Goal: Information Seeking & Learning: Learn about a topic

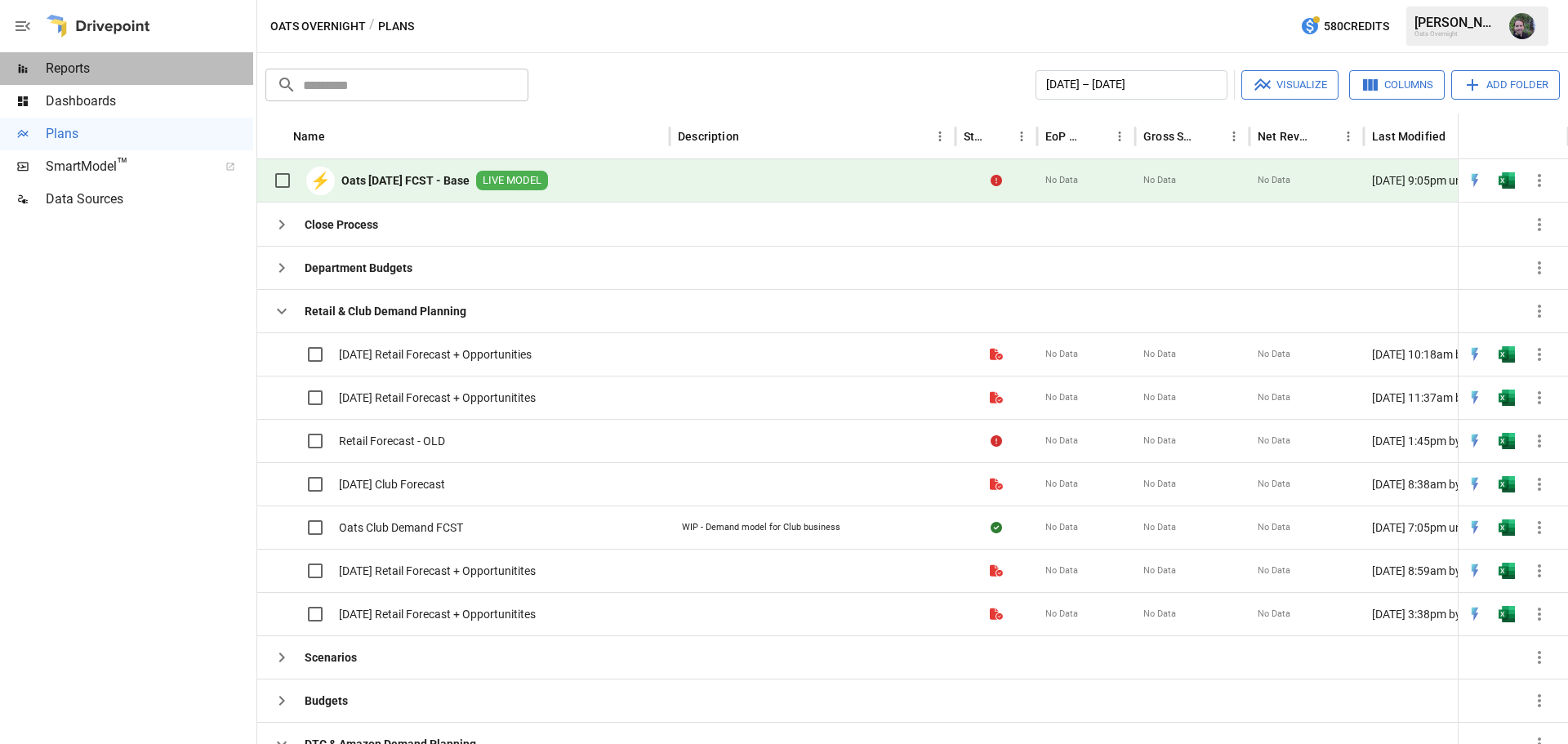
click at [63, 65] on span "Reports" at bounding box center [149, 68] width 208 height 19
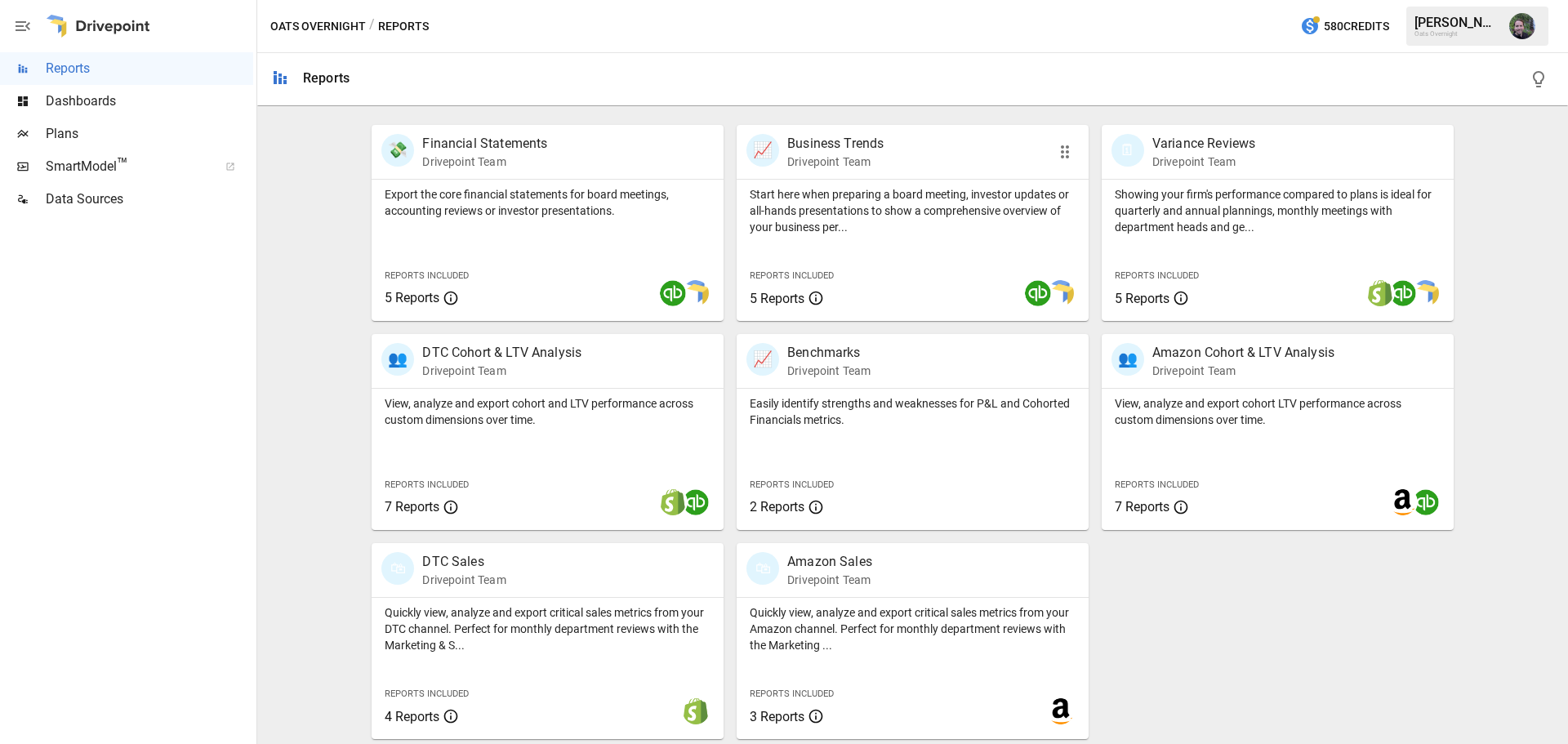
scroll to position [313, 0]
click at [544, 570] on div "🛍 DTC Sales Drivepoint Team" at bounding box center [519, 568] width 277 height 36
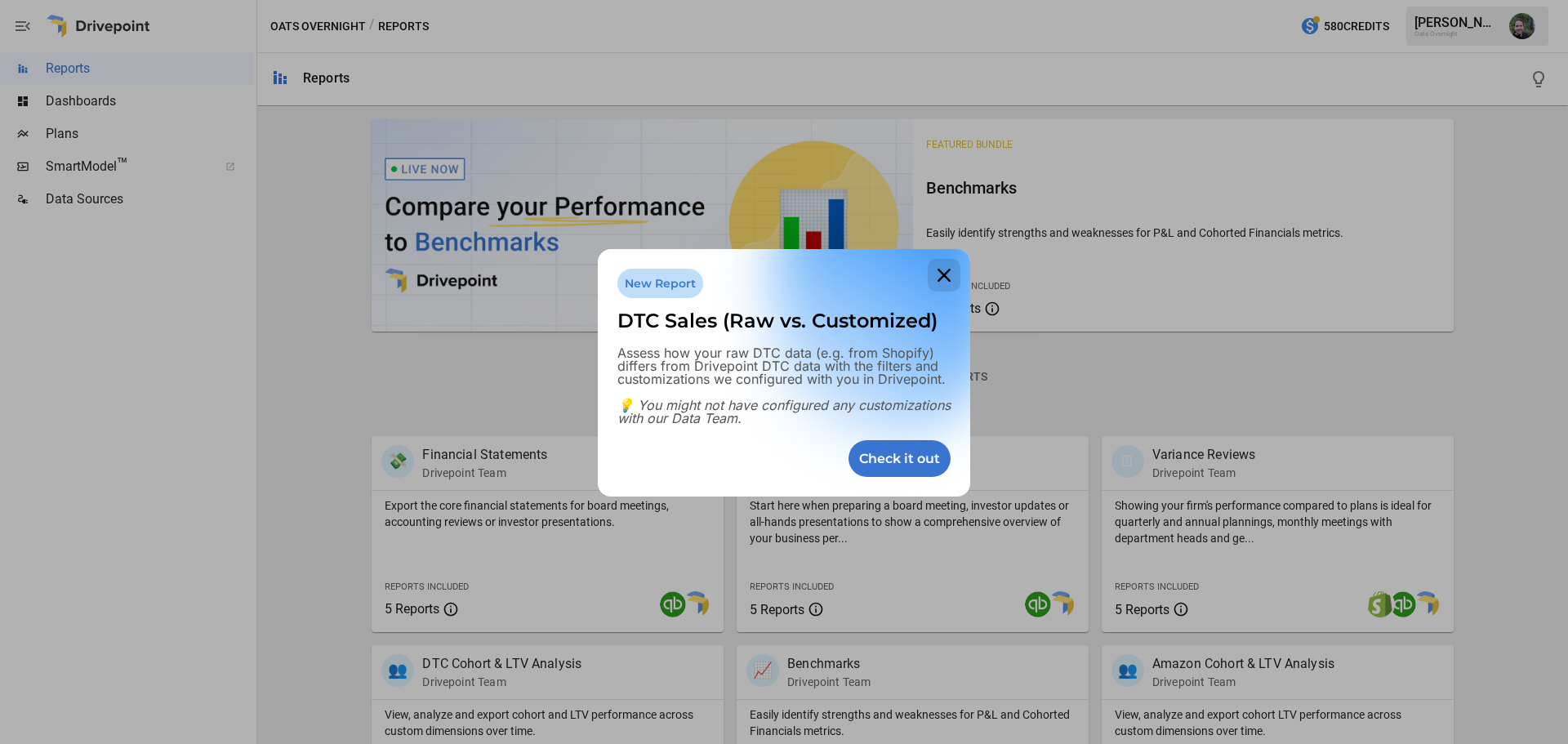
click at [948, 275] on icon at bounding box center [943, 275] width 32 height 32
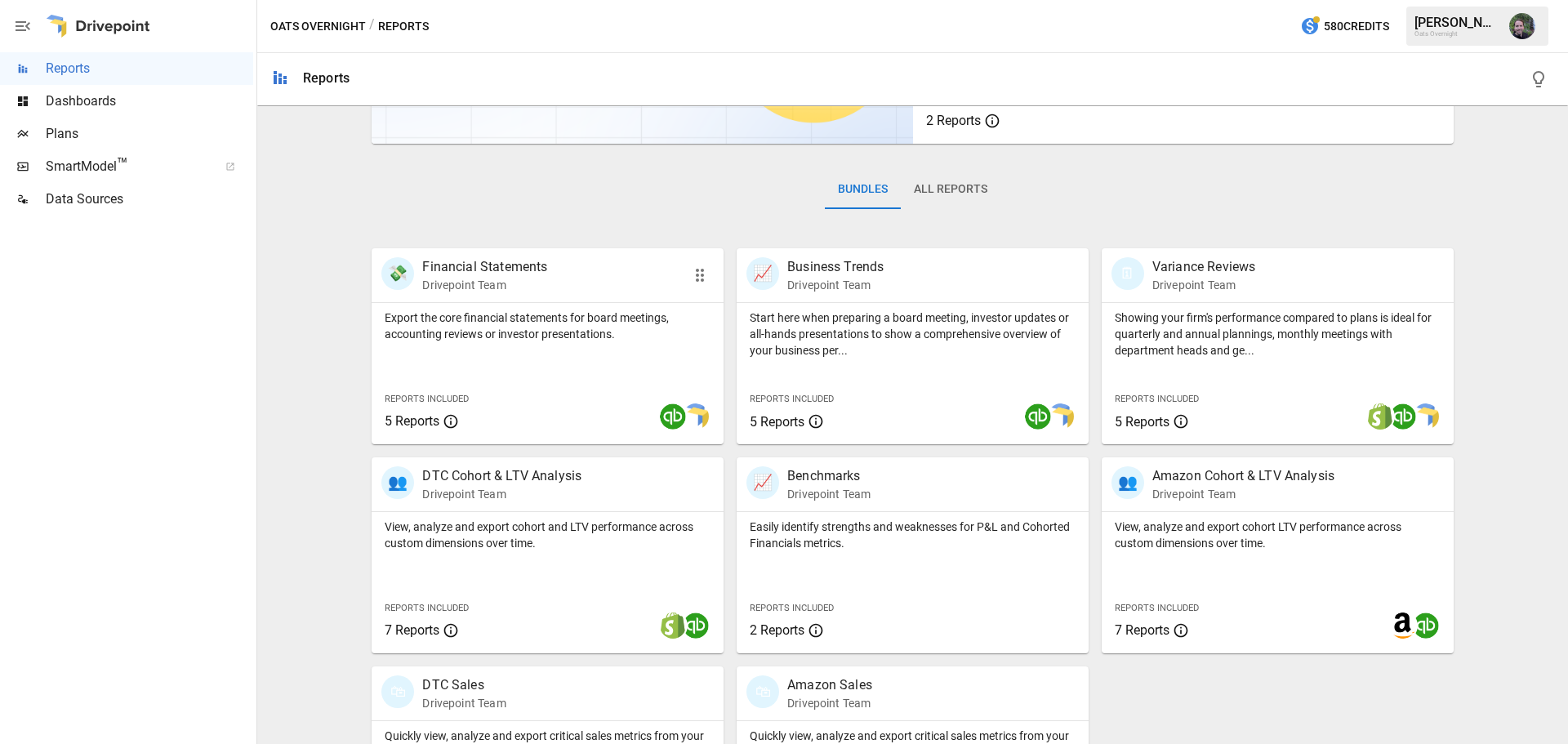
scroll to position [313, 0]
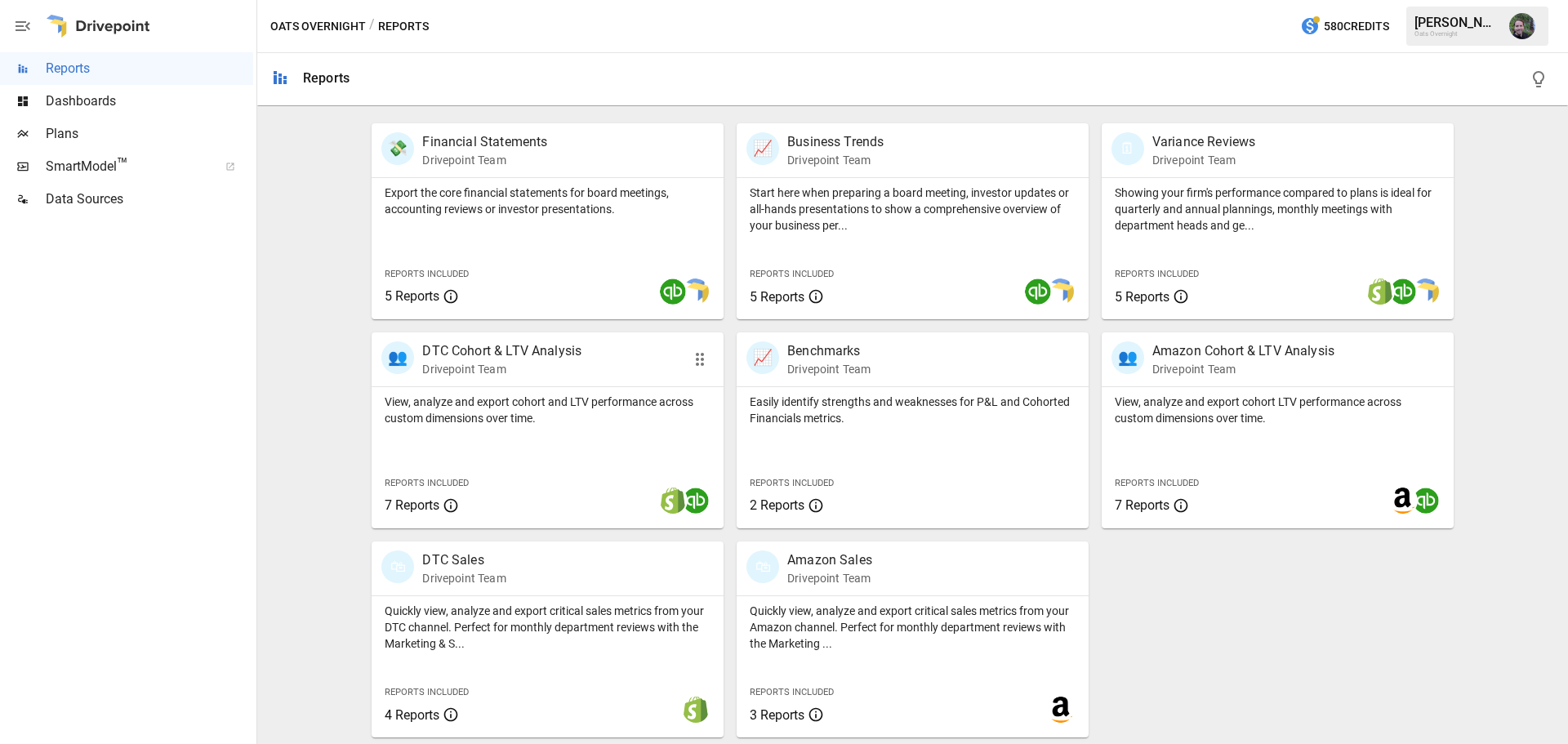
click at [609, 374] on div "👥 DTC Cohort & LTV Analysis Drivepoint Team" at bounding box center [519, 358] width 277 height 36
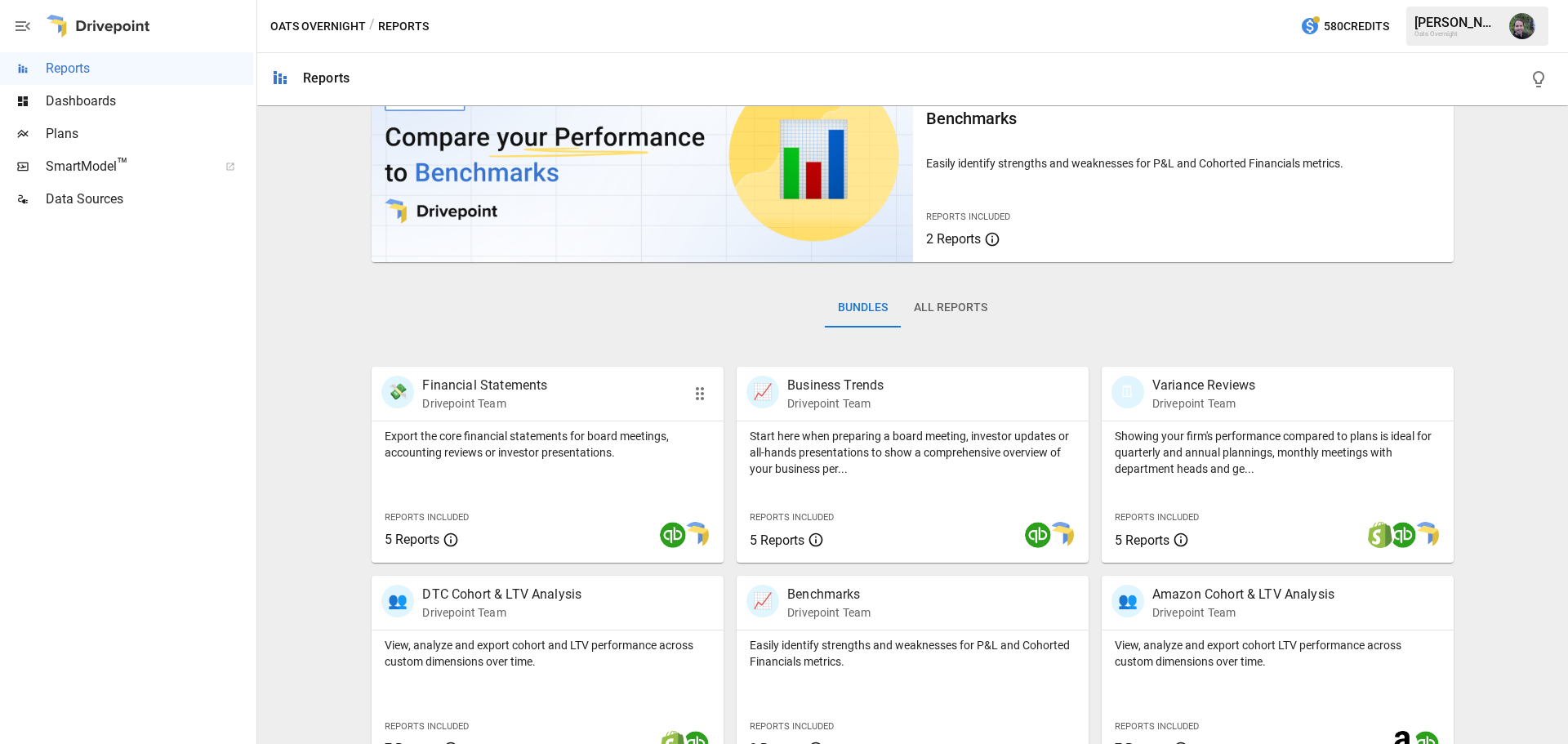
scroll to position [313, 0]
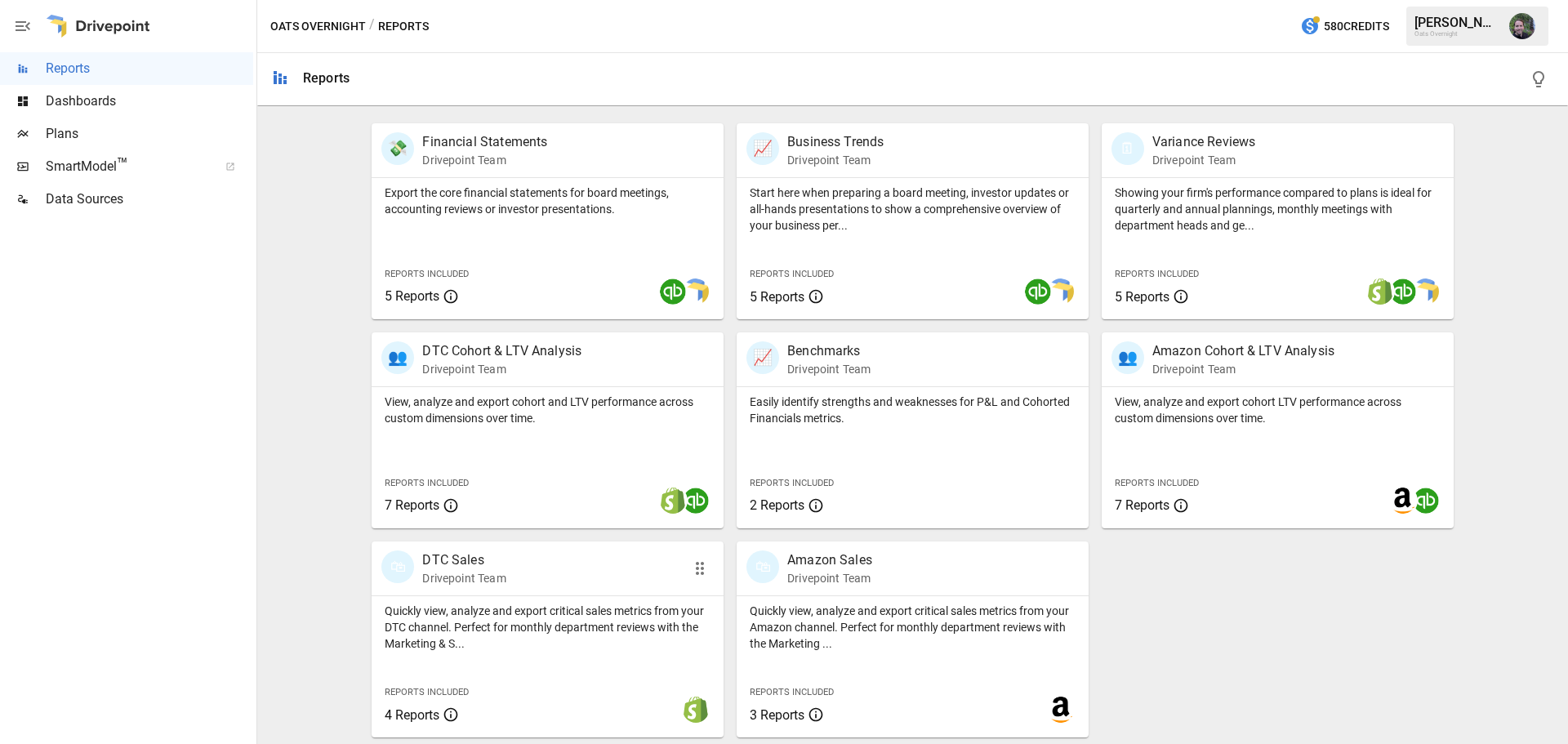
click at [596, 576] on div "🛍 DTC Sales Drivepoint Team" at bounding box center [519, 568] width 277 height 36
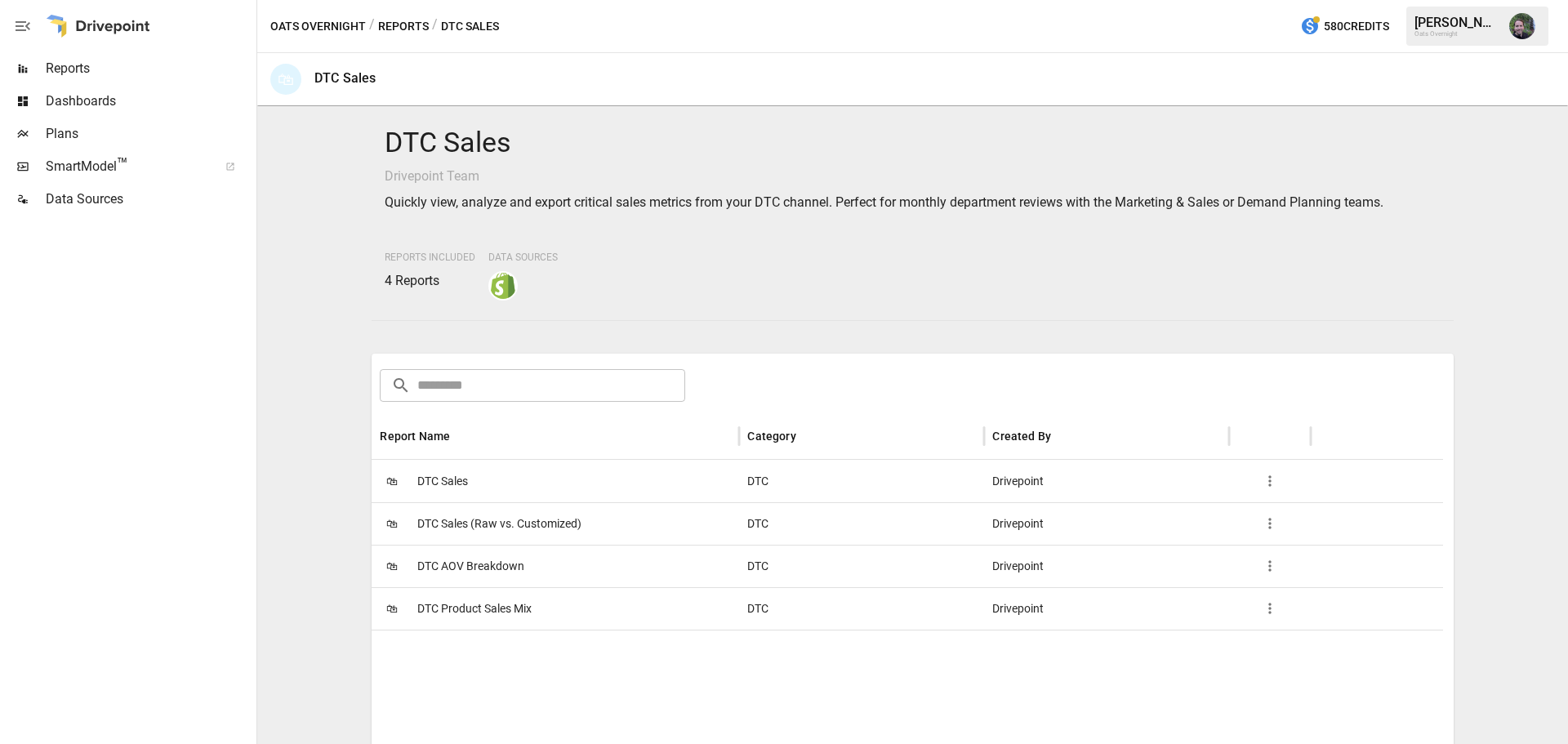
click at [455, 485] on span "DTC Sales" at bounding box center [442, 481] width 51 height 42
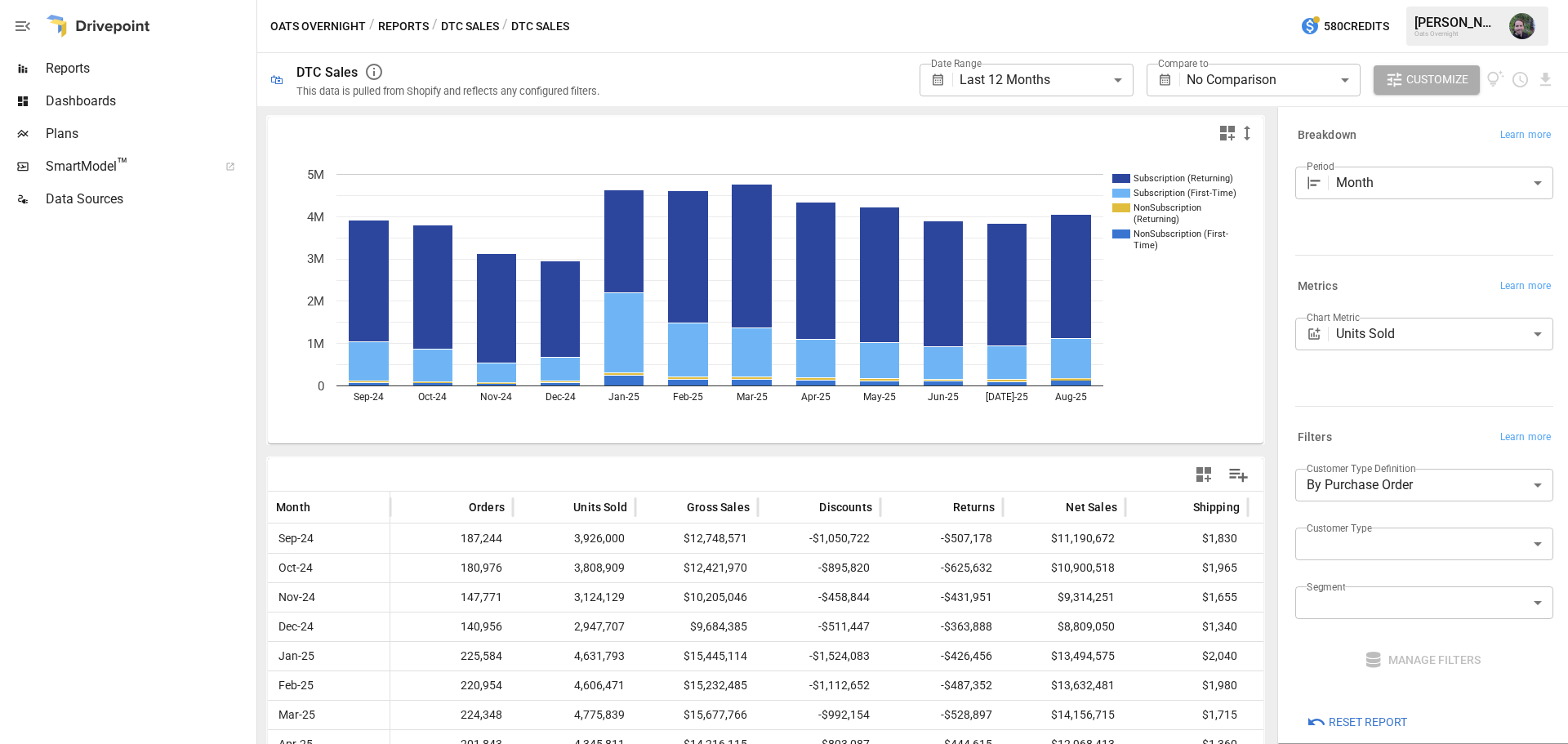
click at [1375, 0] on body "**********" at bounding box center [784, 0] width 1568 height 0
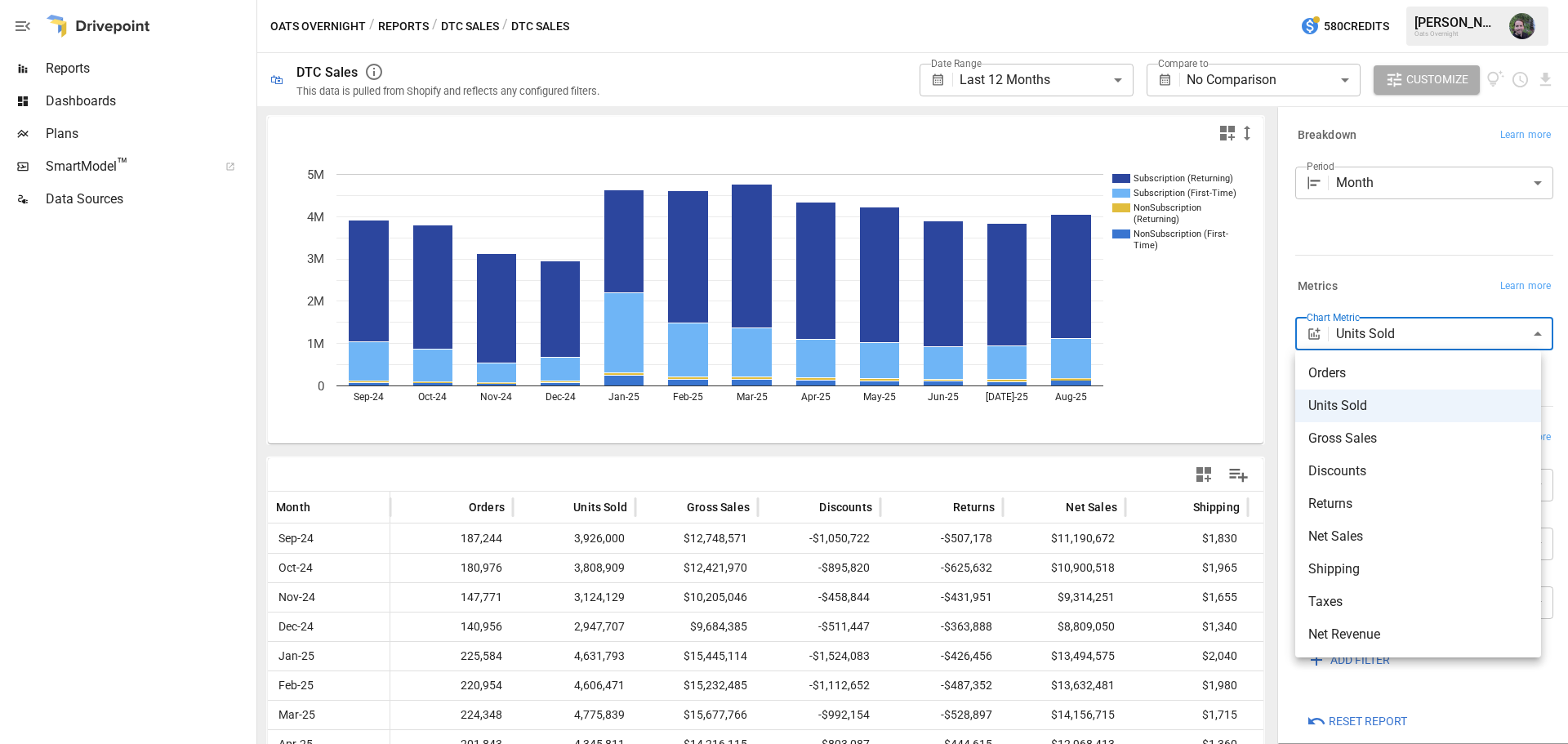
click at [1379, 300] on div at bounding box center [784, 372] width 1568 height 744
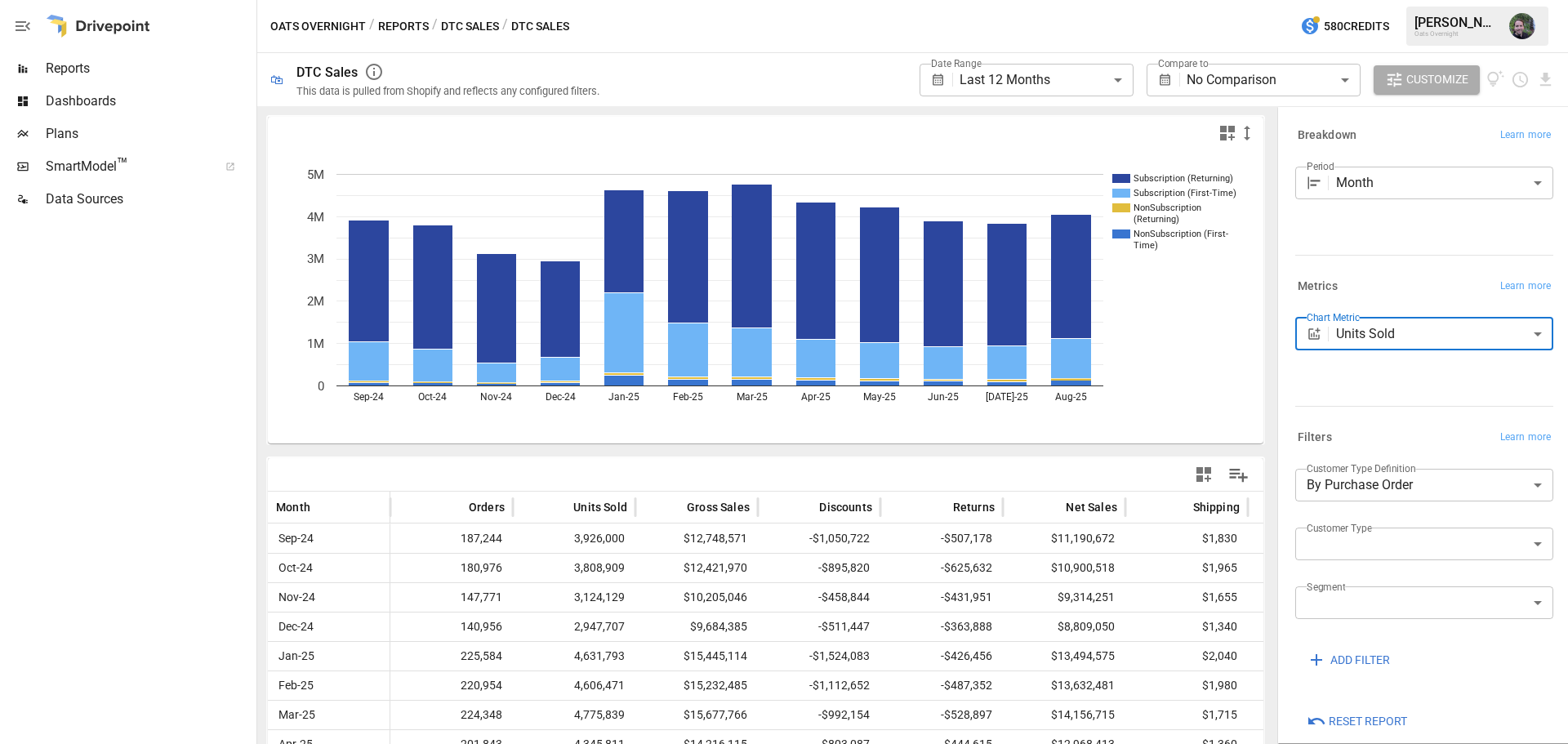
click at [1326, 0] on body "**********" at bounding box center [784, 0] width 1568 height 0
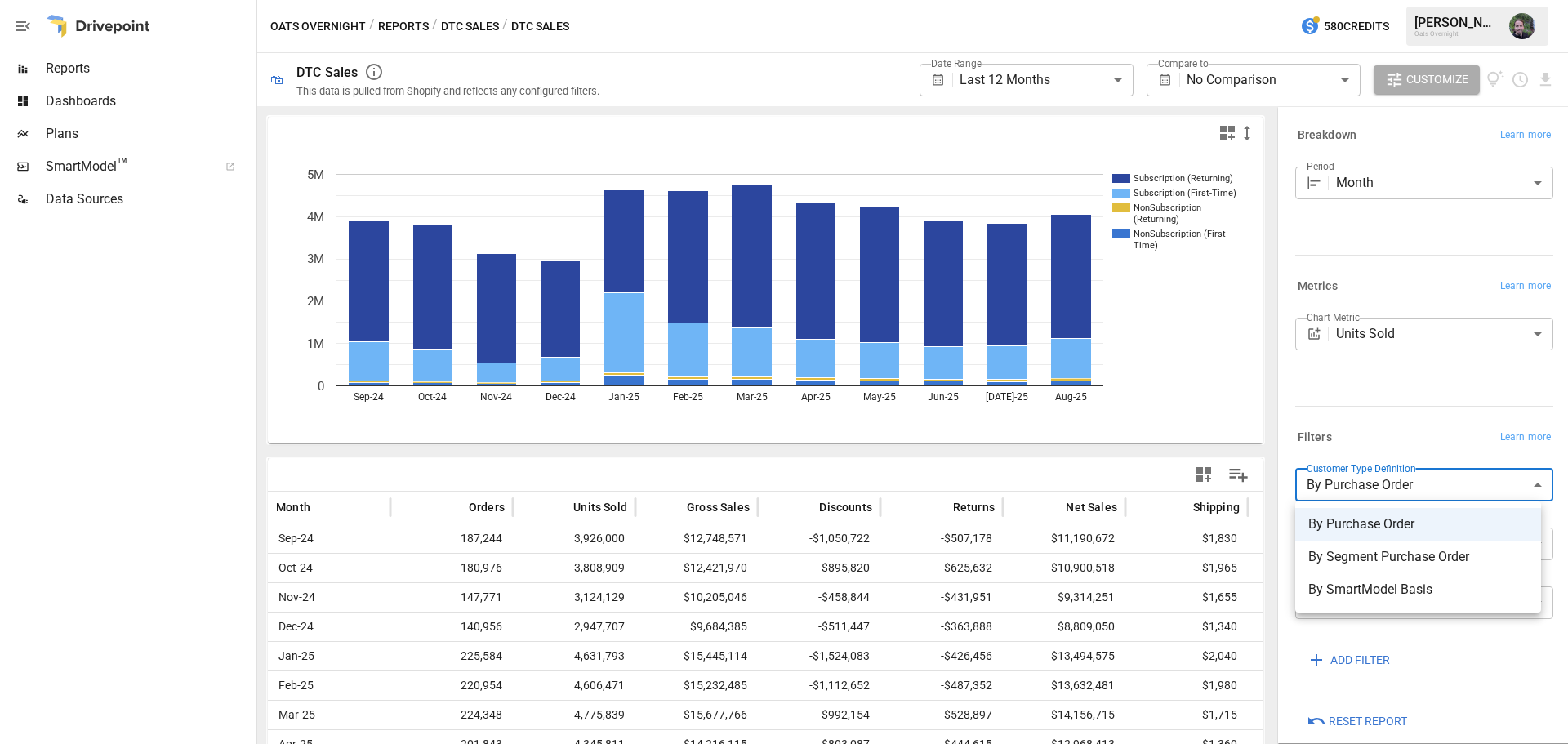
click at [1336, 483] on div at bounding box center [784, 372] width 1568 height 744
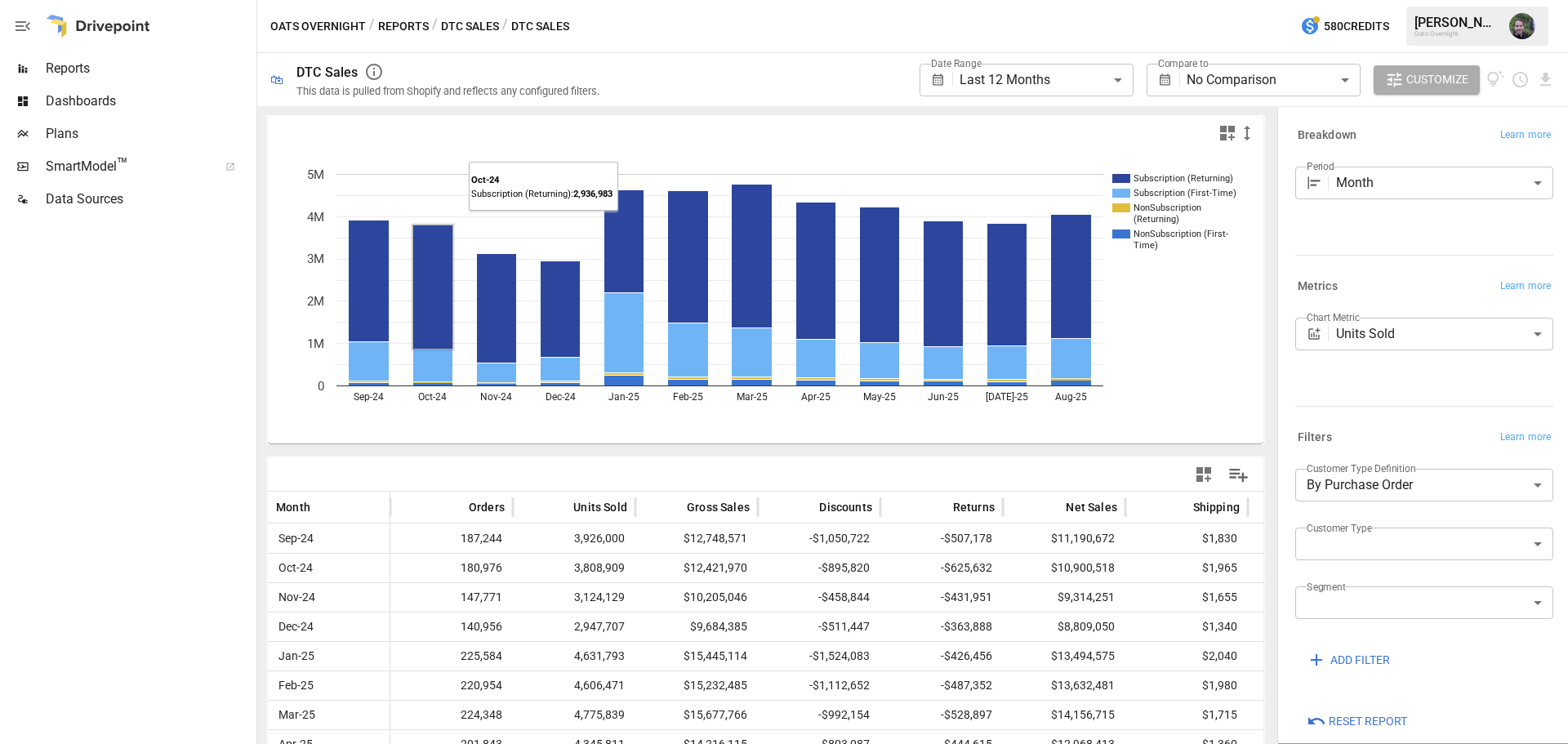
drag, startPoint x: 422, startPoint y: 255, endPoint x: 440, endPoint y: 253, distance: 18.1
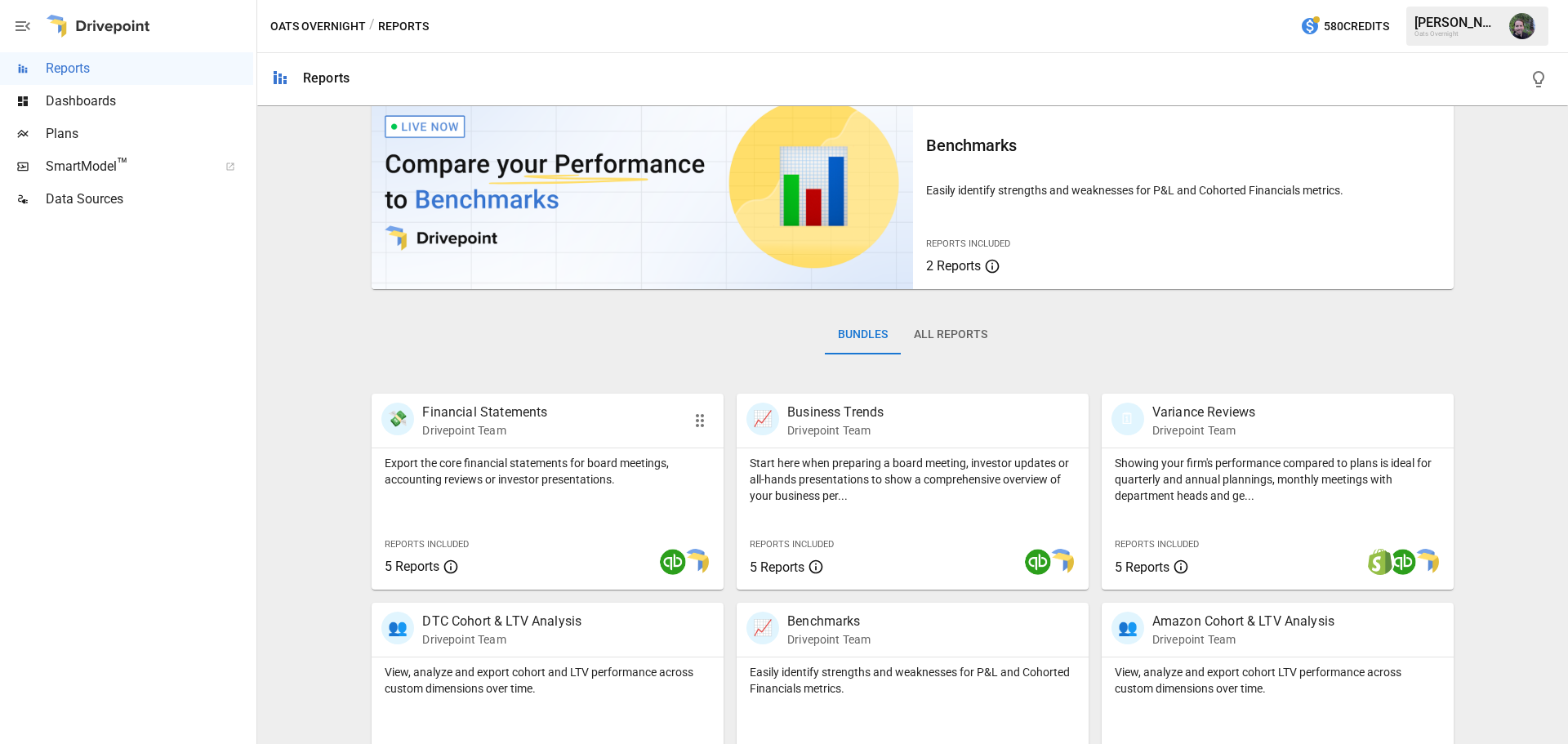
scroll to position [313, 0]
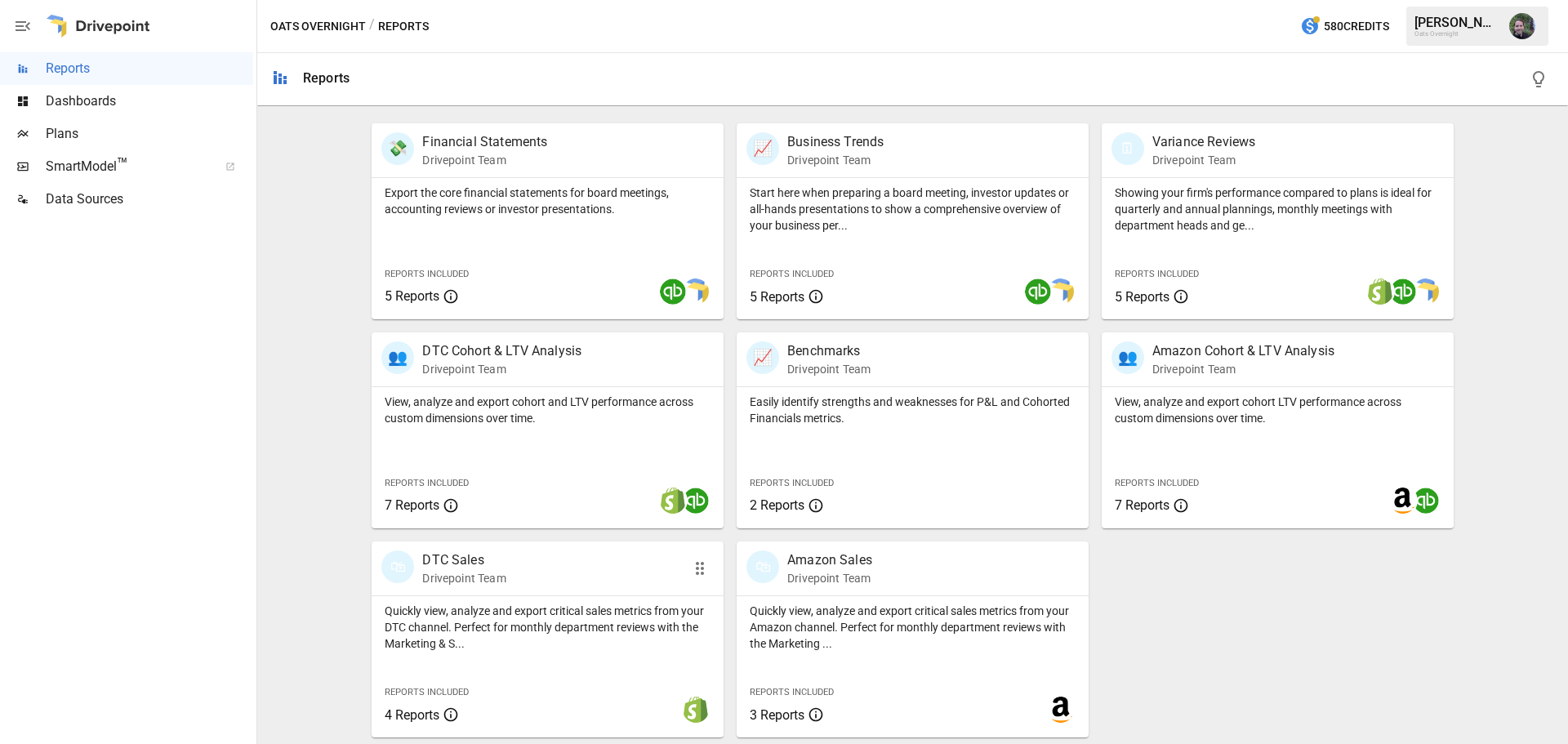
click at [565, 584] on div "🛍 DTC Sales Drivepoint Team" at bounding box center [519, 568] width 277 height 36
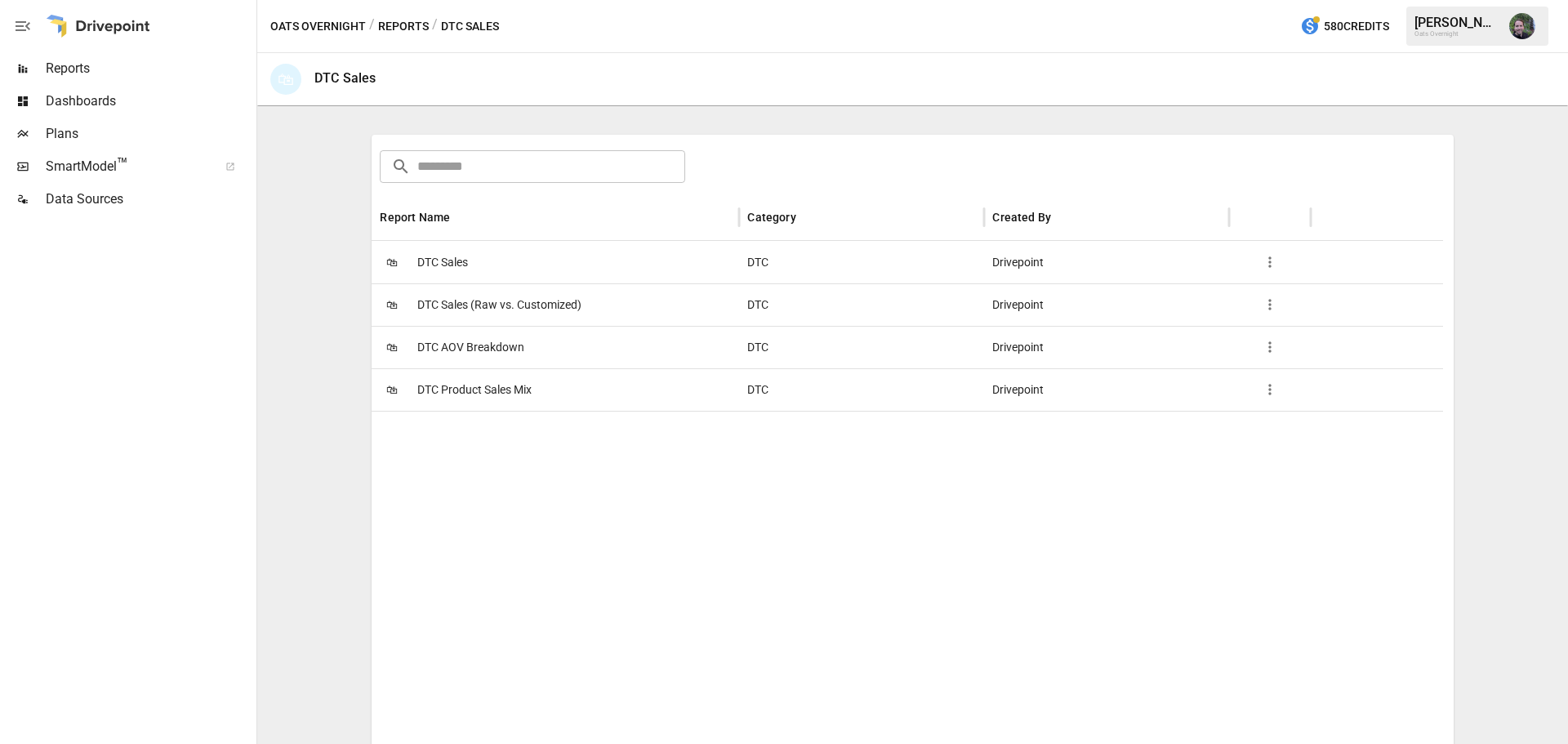
scroll to position [235, 0]
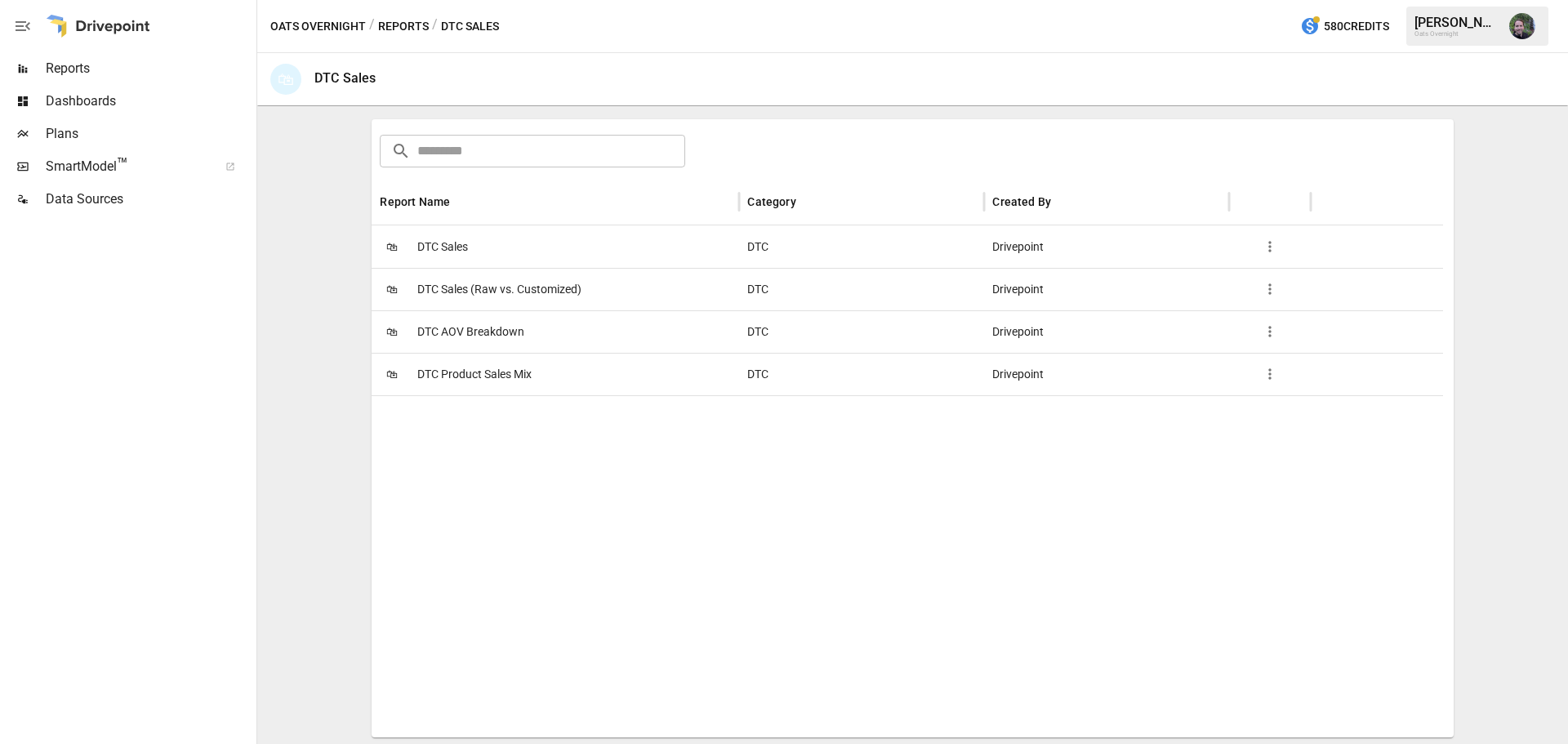
click at [457, 370] on span "DTC Product Sales Mix" at bounding box center [474, 374] width 114 height 42
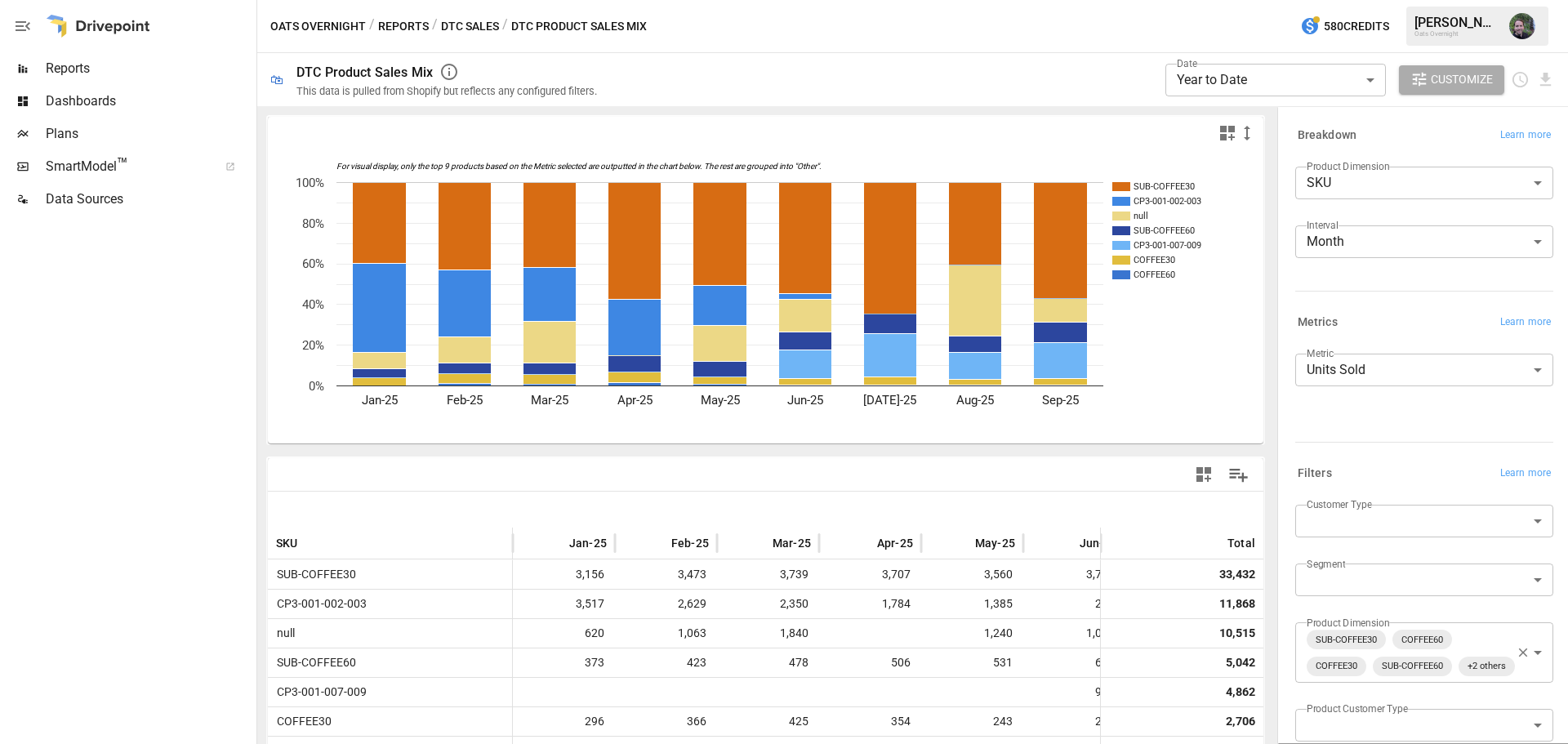
click at [1516, 659] on icon "button" at bounding box center [1523, 652] width 15 height 15
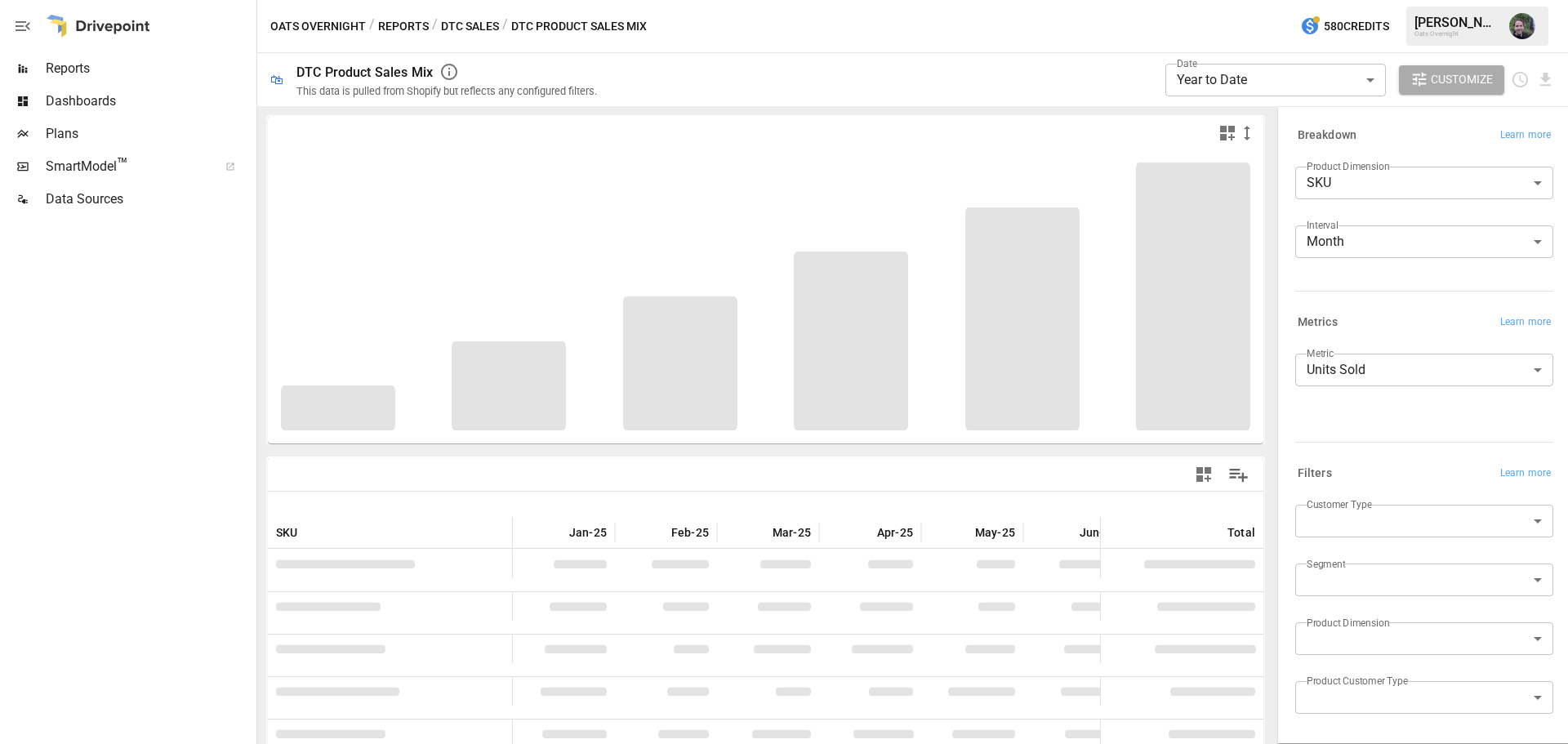
click at [1422, 0] on body "**********" at bounding box center [784, 0] width 1568 height 0
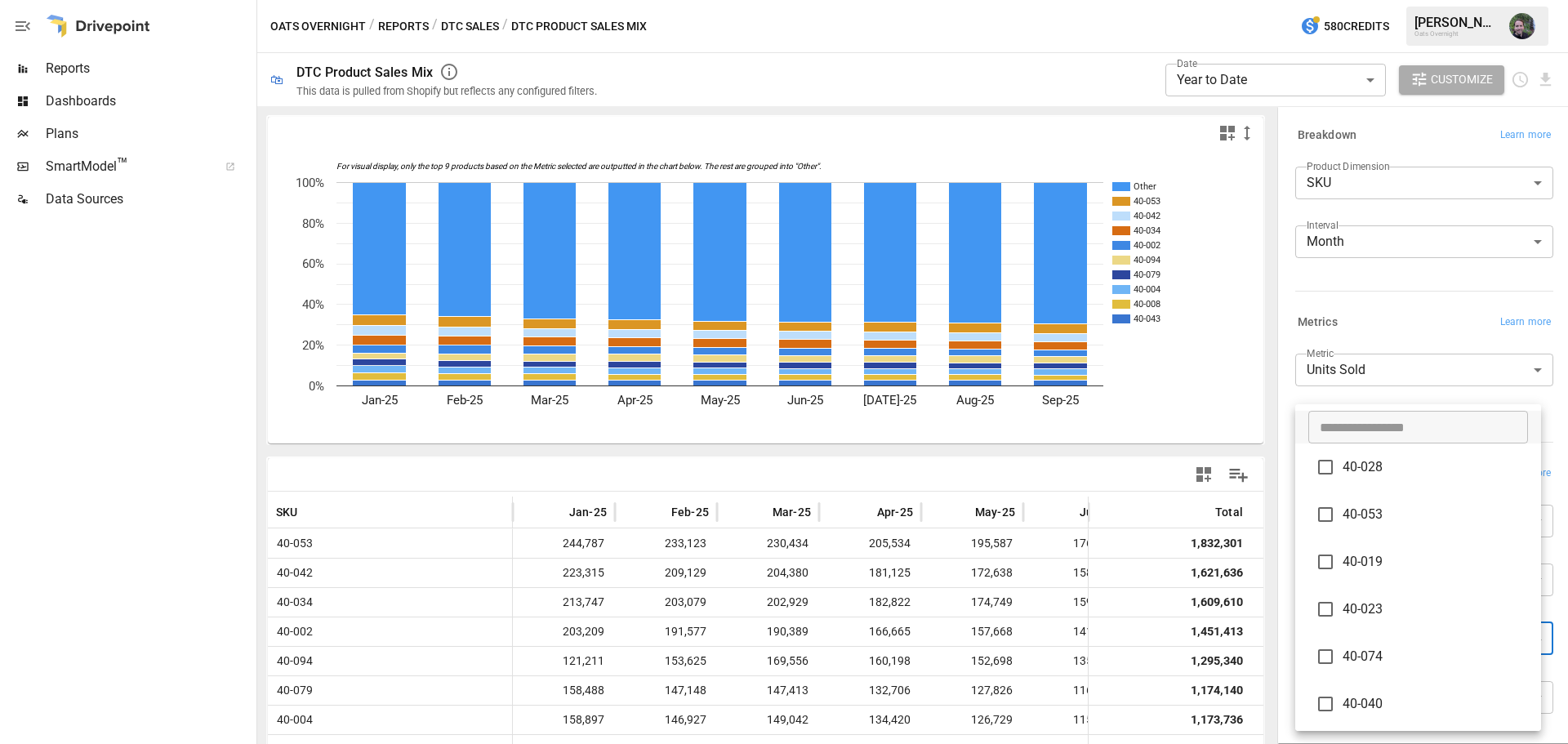
click at [1362, 429] on input "text" at bounding box center [1419, 427] width 220 height 32
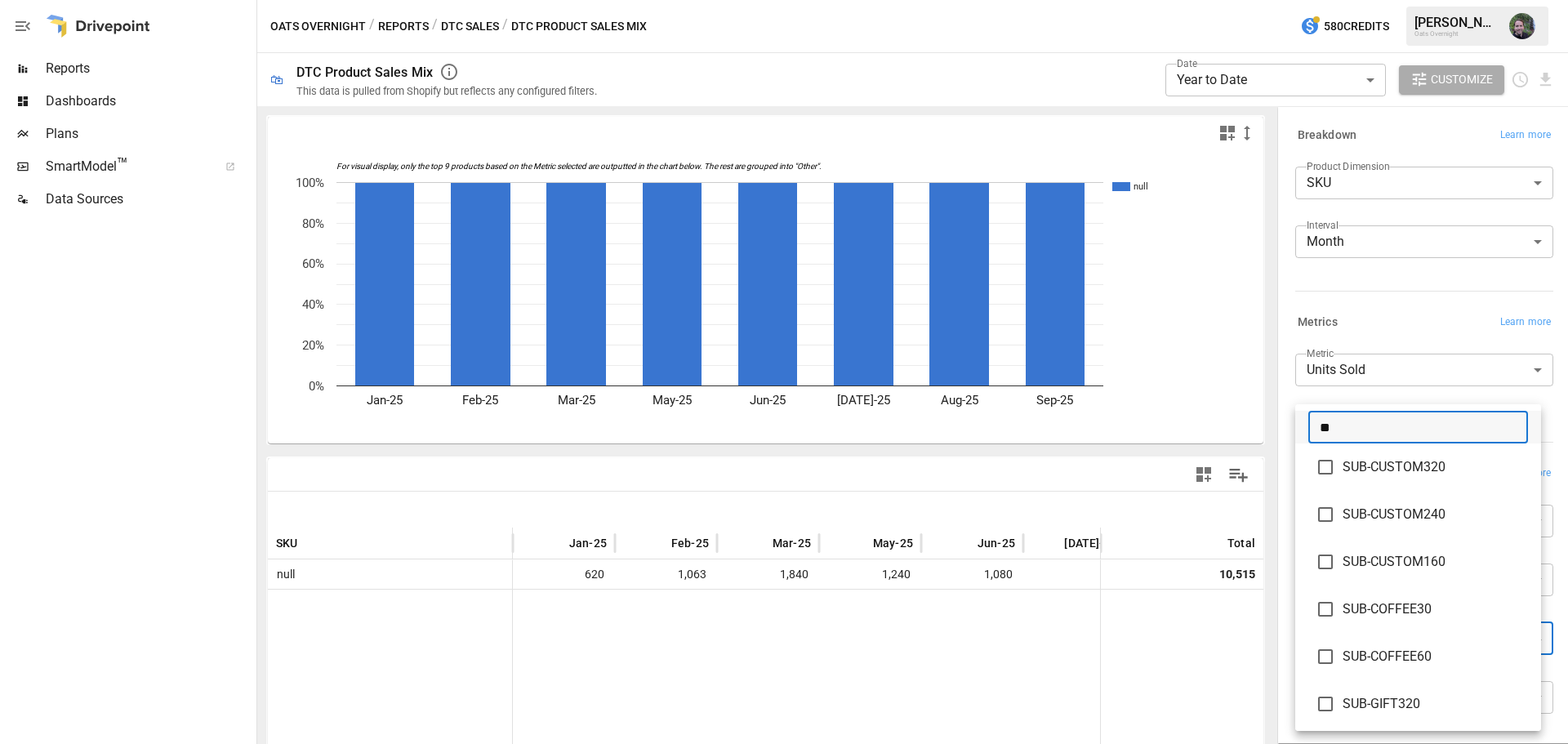
type input "*"
type input "******"
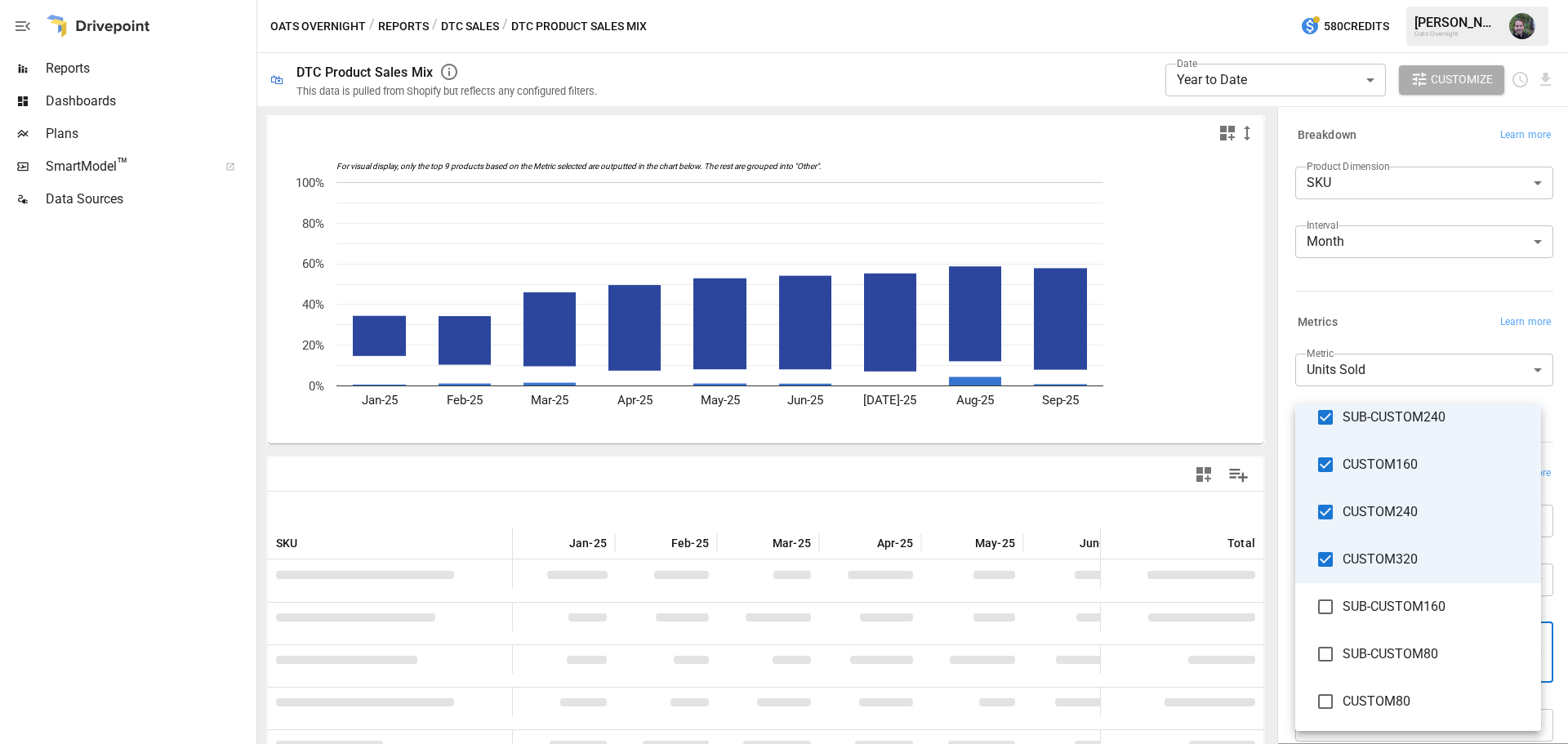
scroll to position [98, 0]
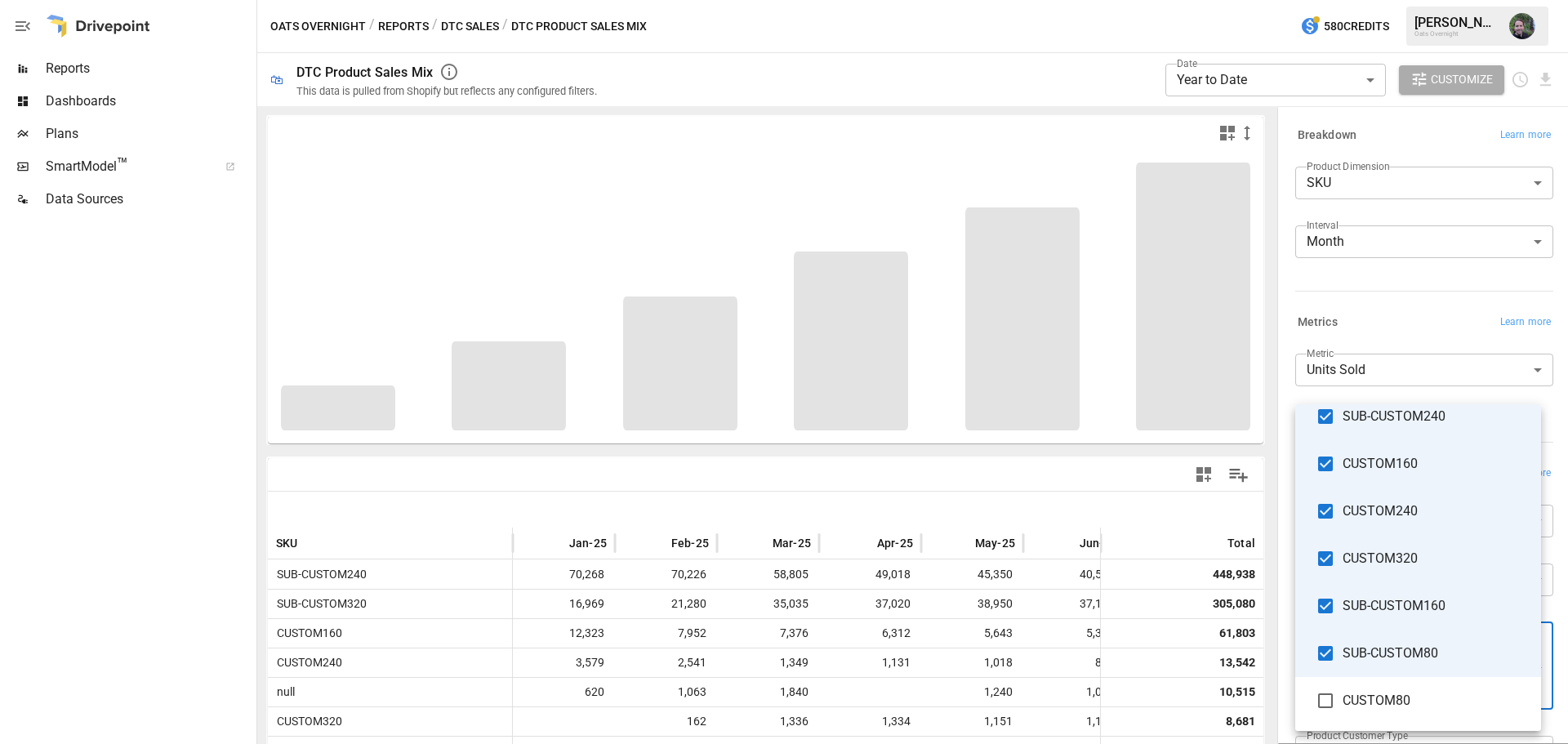
type input "**********"
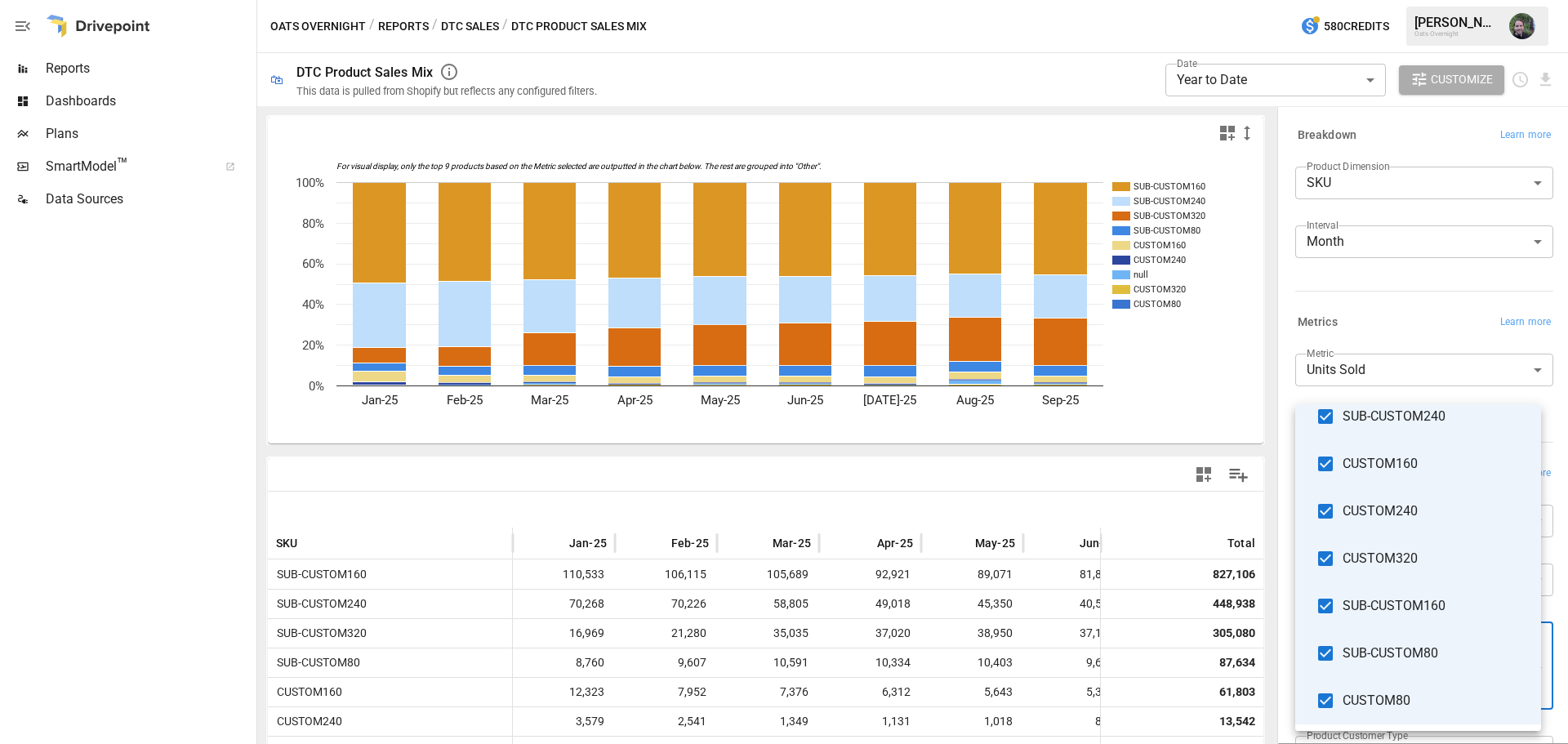
click at [930, 464] on div at bounding box center [784, 372] width 1568 height 744
